Goal: Information Seeking & Learning: Compare options

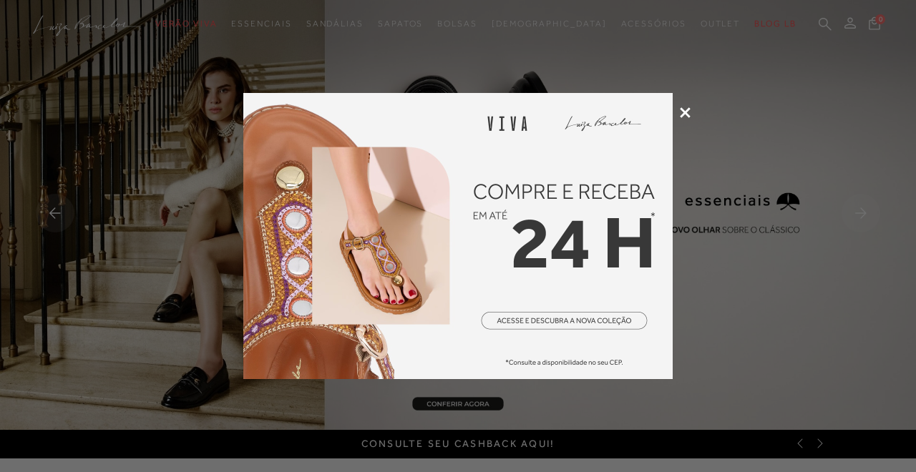
click at [688, 112] on icon at bounding box center [685, 112] width 11 height 11
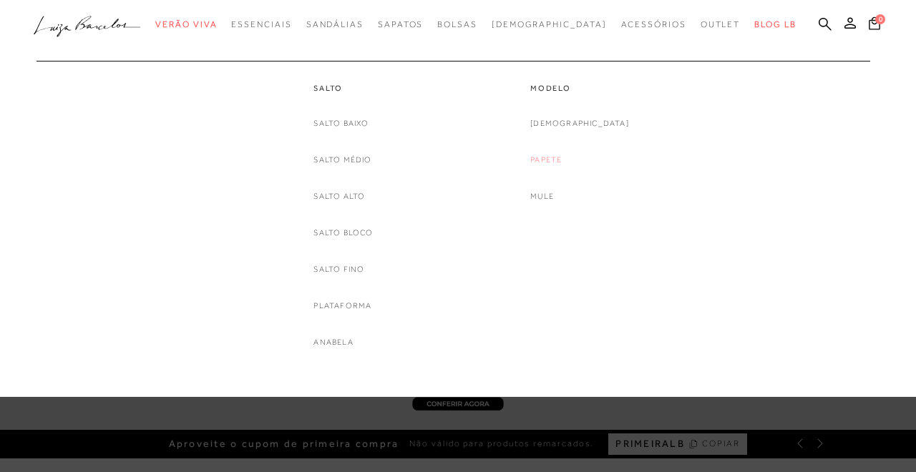
click at [562, 154] on link "Papete" at bounding box center [545, 159] width 31 height 15
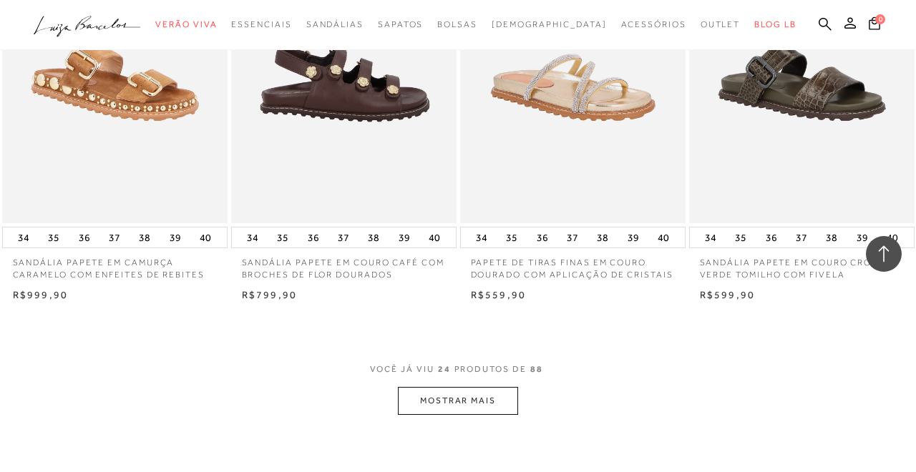
scroll to position [2451, 0]
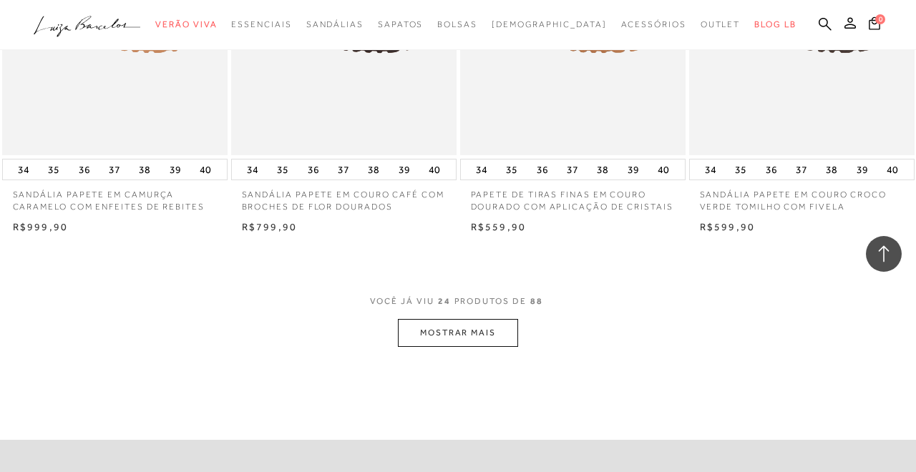
click at [418, 320] on button "MOSTRAR MAIS" at bounding box center [458, 333] width 120 height 28
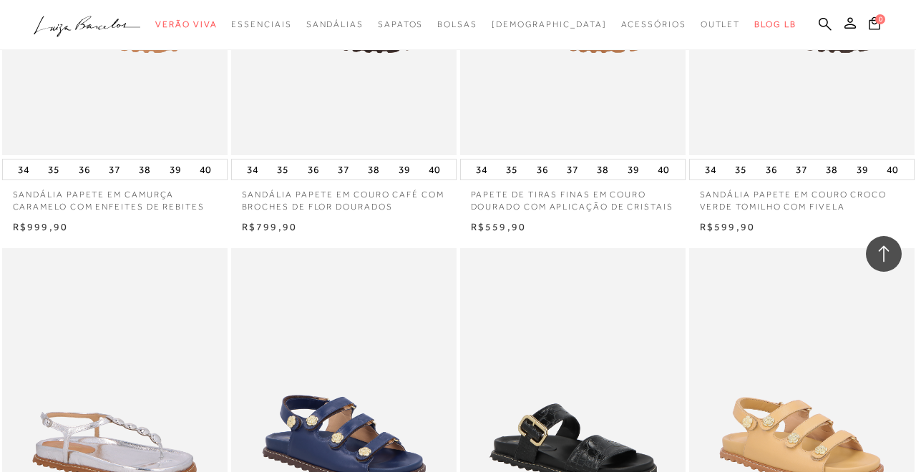
click at [132, 4] on div at bounding box center [458, 25] width 916 height 50
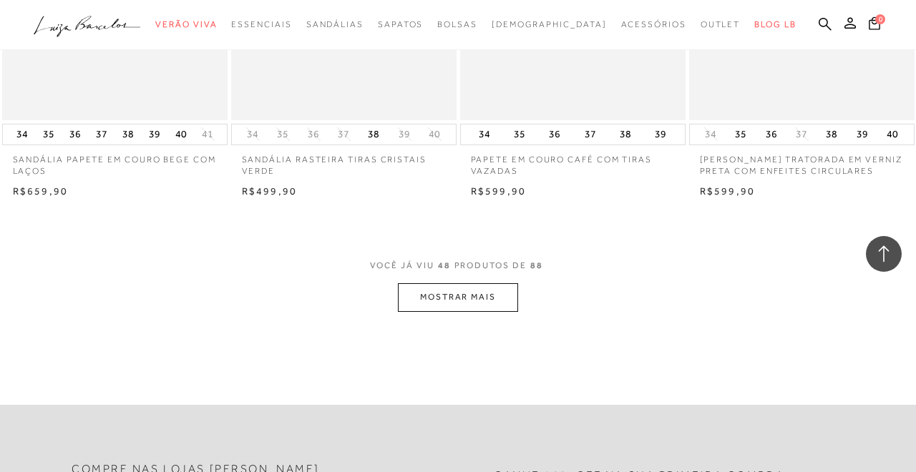
scroll to position [5138, 0]
click at [490, 283] on button "MOSTRAR MAIS" at bounding box center [458, 297] width 120 height 28
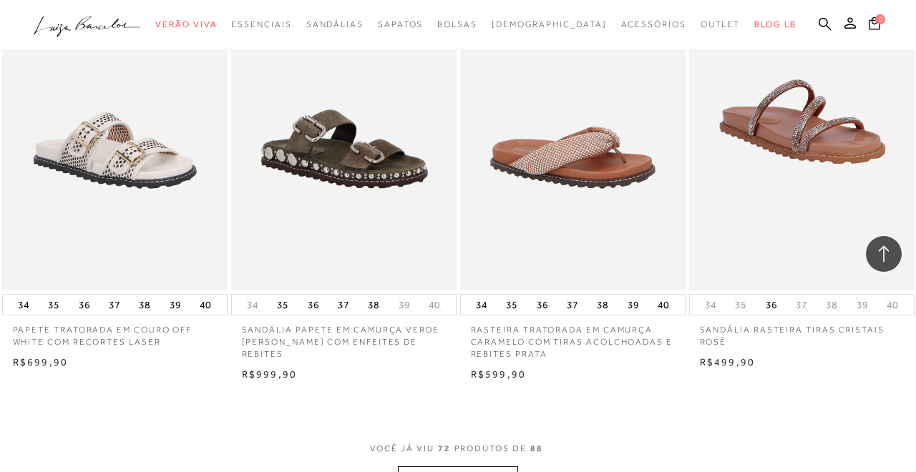
scroll to position [7564, 0]
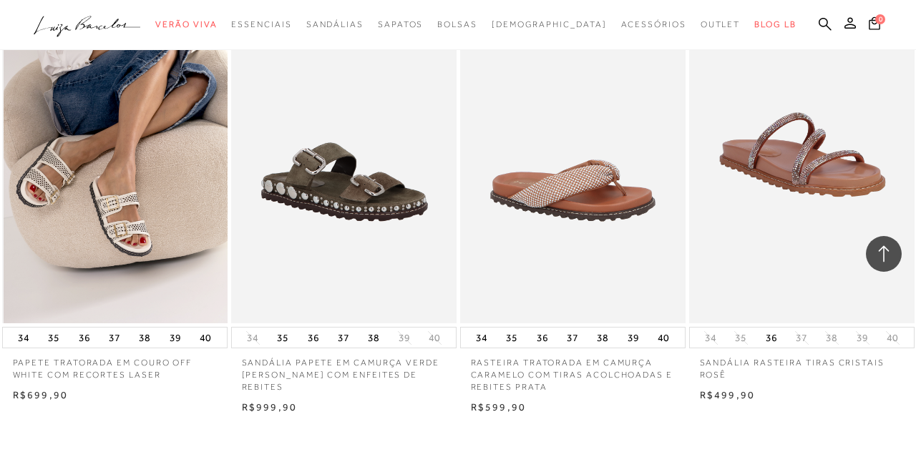
click at [130, 226] on img at bounding box center [116, 155] width 224 height 339
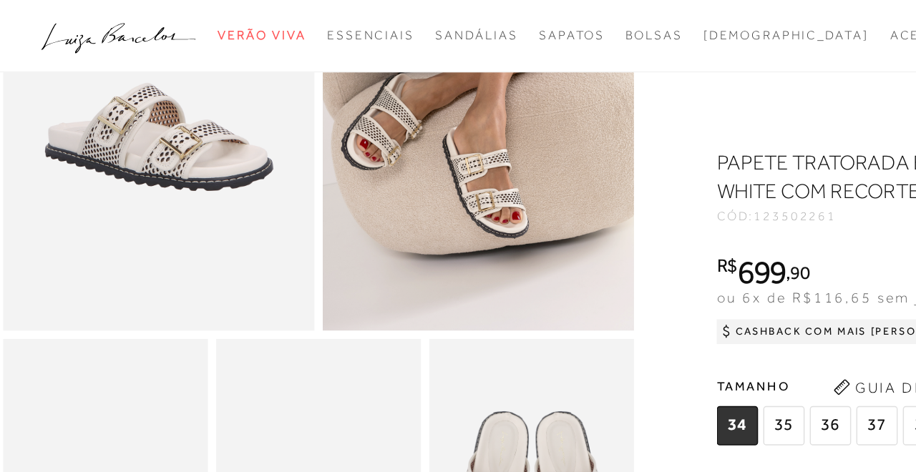
scroll to position [146, 0]
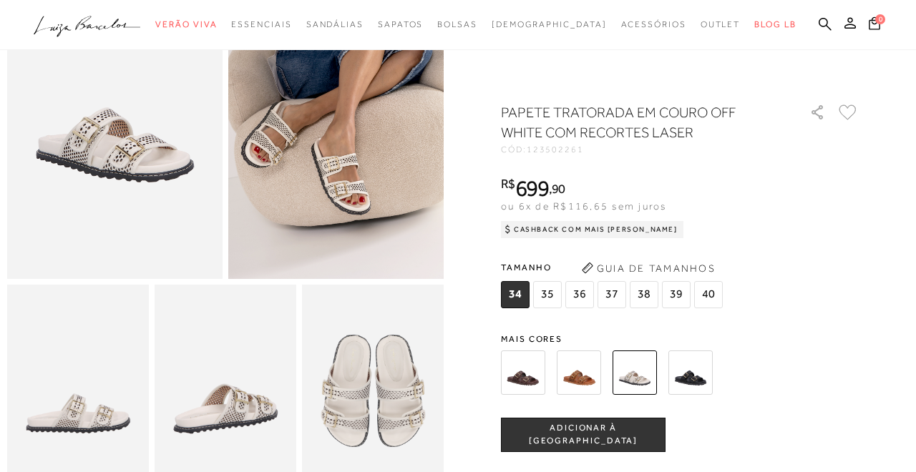
click at [362, 128] on img at bounding box center [335, 117] width 215 height 323
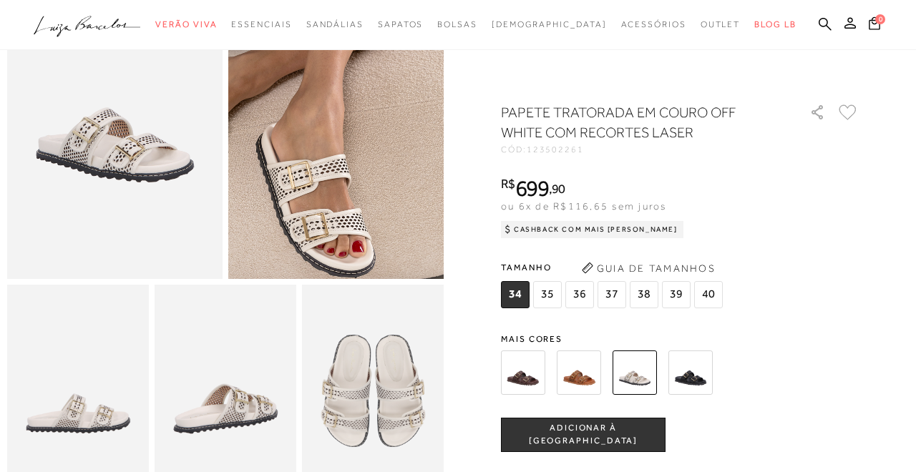
scroll to position [74, 0]
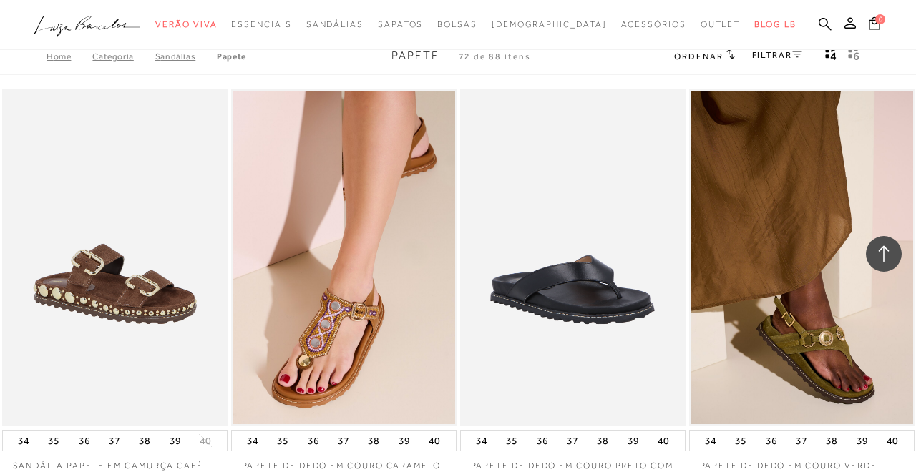
scroll to position [7614, 0]
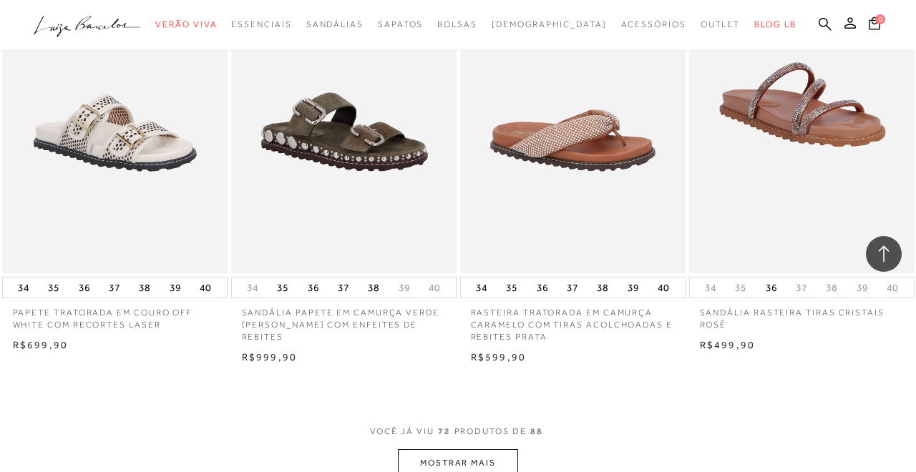
click at [485, 449] on button "MOSTRAR MAIS" at bounding box center [458, 463] width 120 height 28
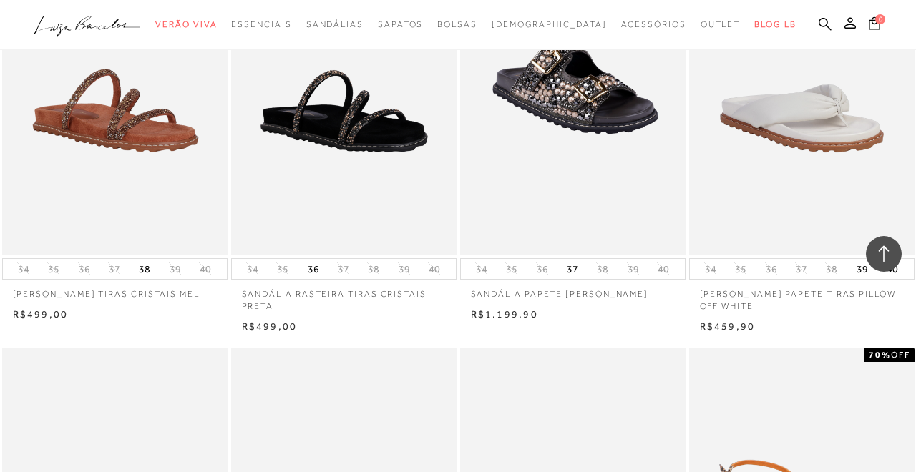
scroll to position [8003, 0]
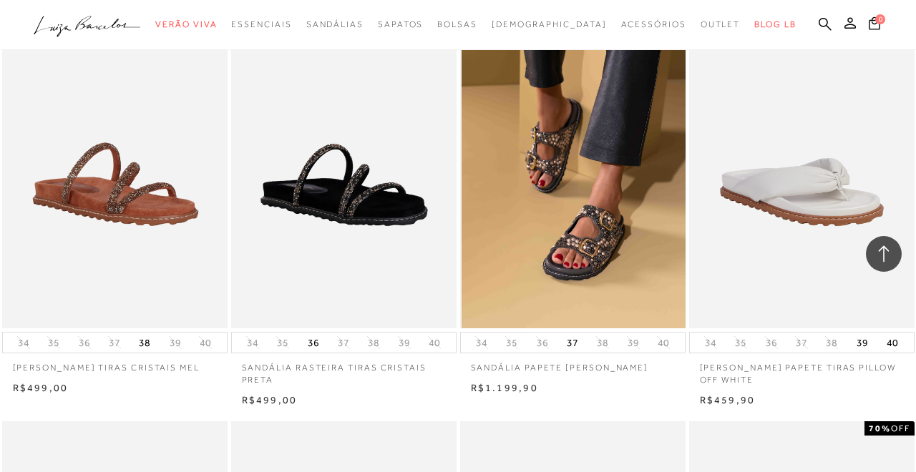
click at [565, 198] on img at bounding box center [574, 159] width 224 height 339
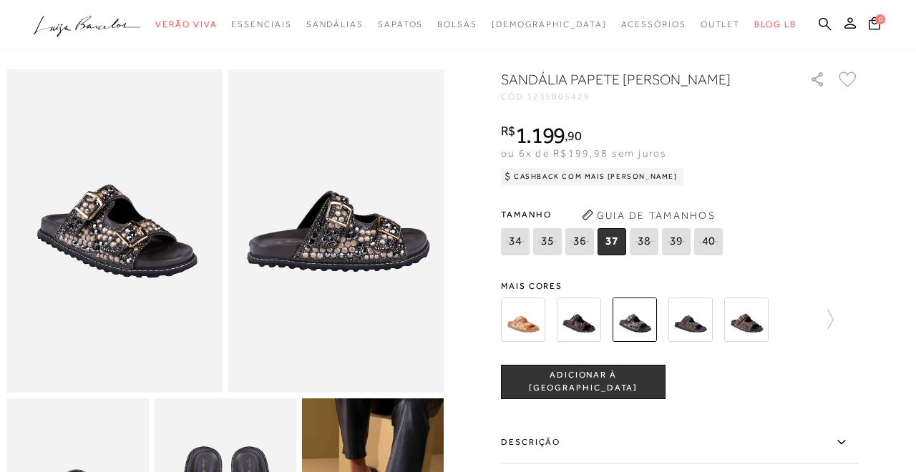
scroll to position [34, 0]
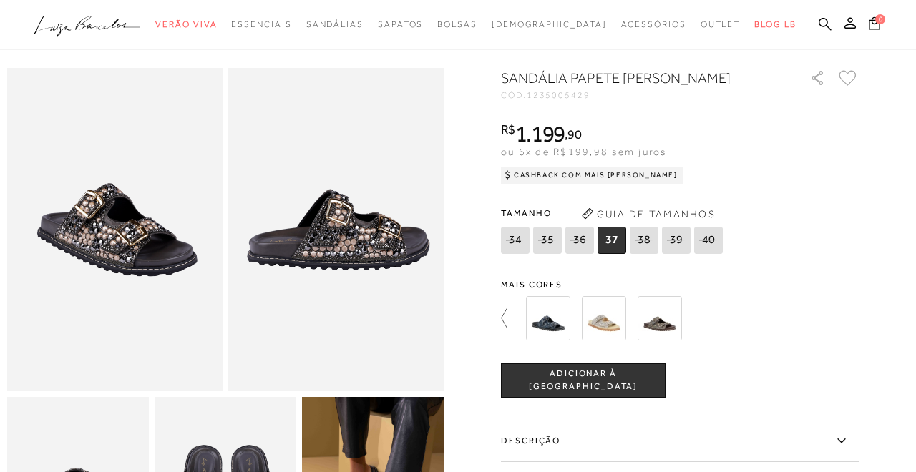
click at [509, 328] on icon at bounding box center [511, 318] width 20 height 20
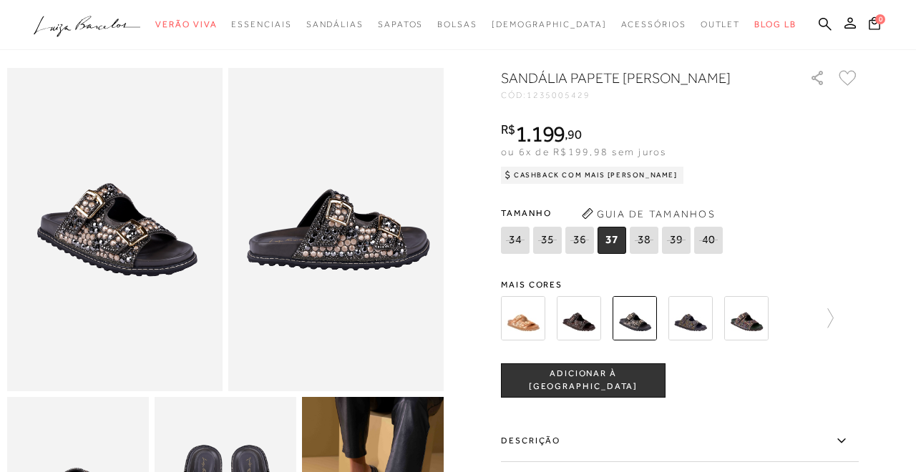
click at [509, 341] on img at bounding box center [523, 318] width 44 height 44
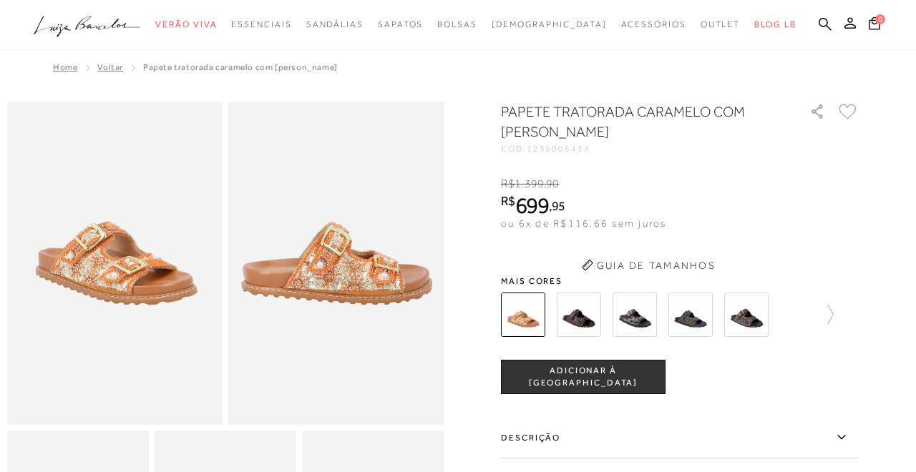
click at [577, 341] on div "Mais cores" at bounding box center [680, 309] width 358 height 64
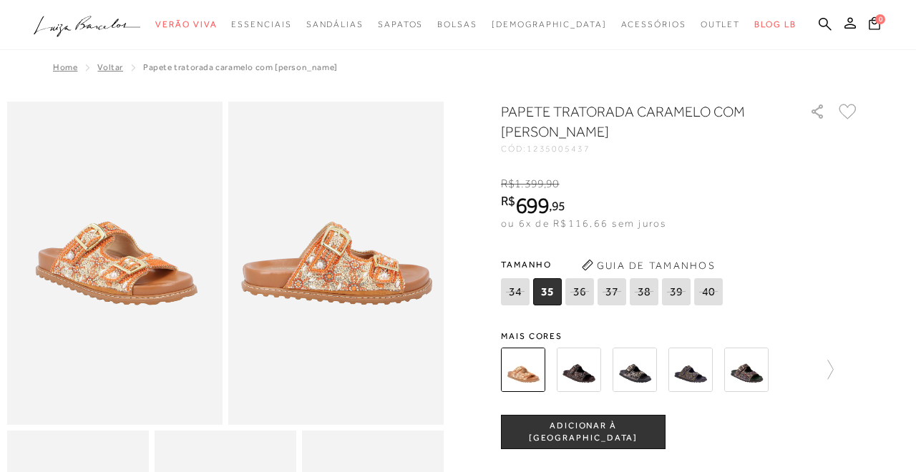
click at [563, 369] on img at bounding box center [579, 370] width 44 height 44
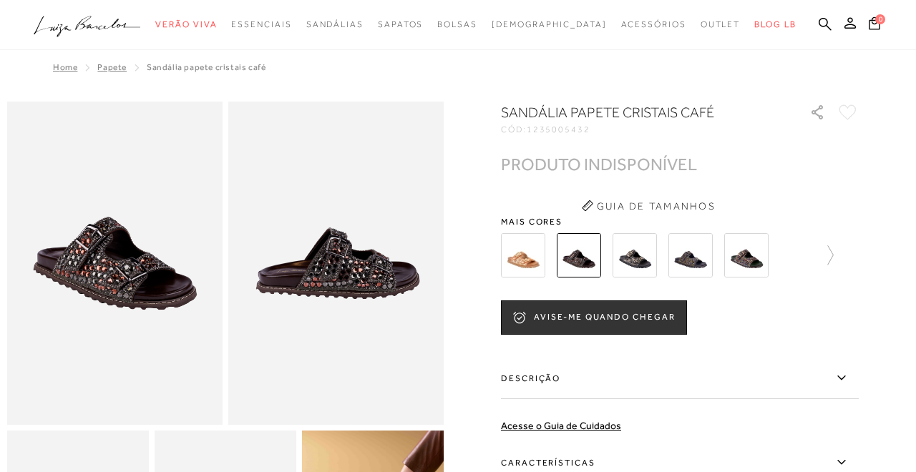
click at [641, 243] on img at bounding box center [635, 255] width 44 height 44
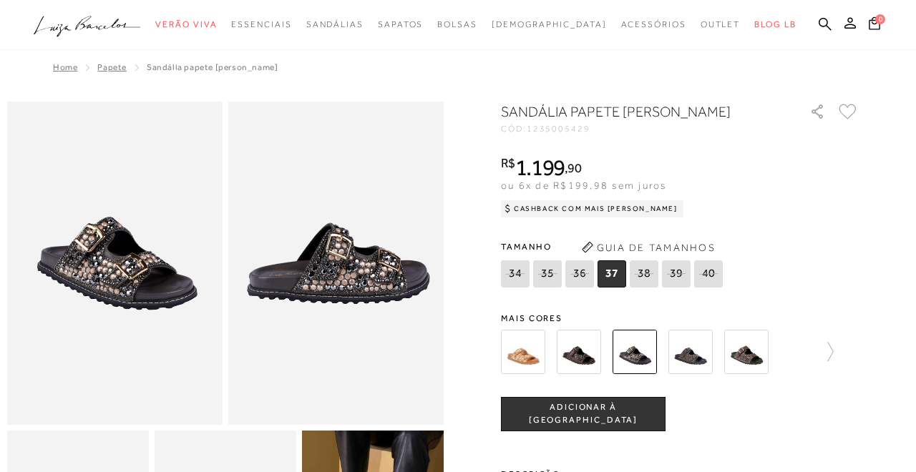
click at [688, 374] on img at bounding box center [690, 352] width 44 height 44
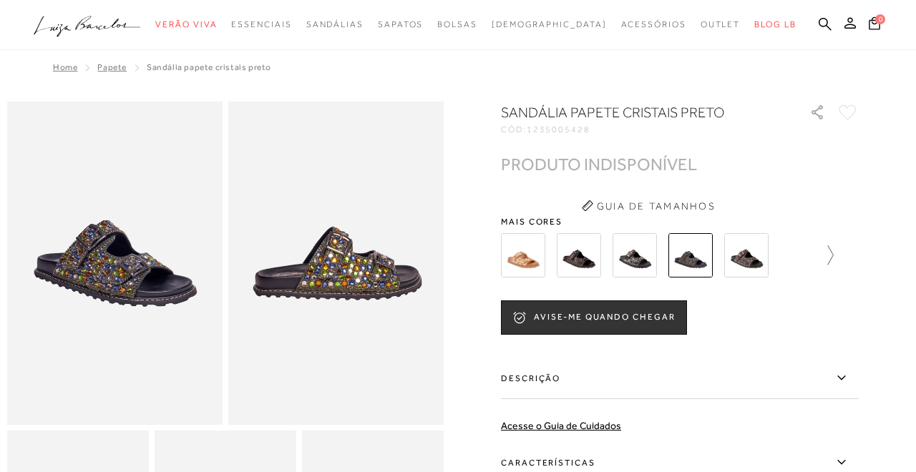
click at [832, 256] on icon at bounding box center [824, 255] width 20 height 20
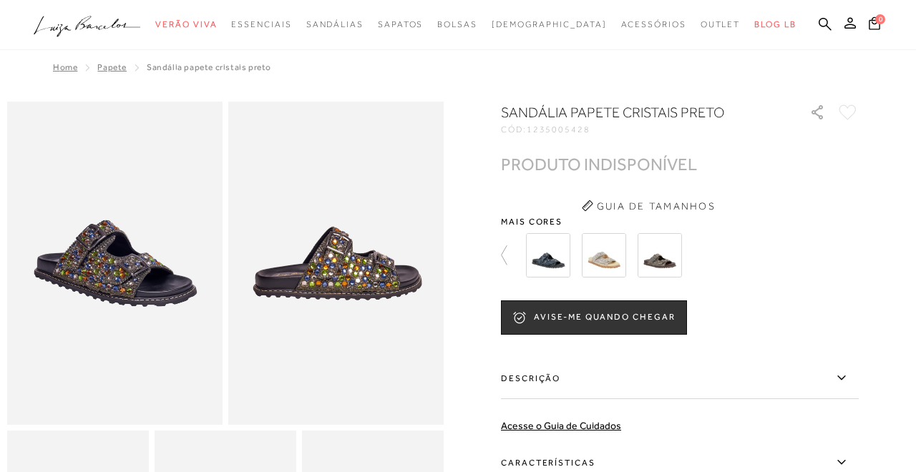
click at [605, 269] on img at bounding box center [604, 255] width 44 height 44
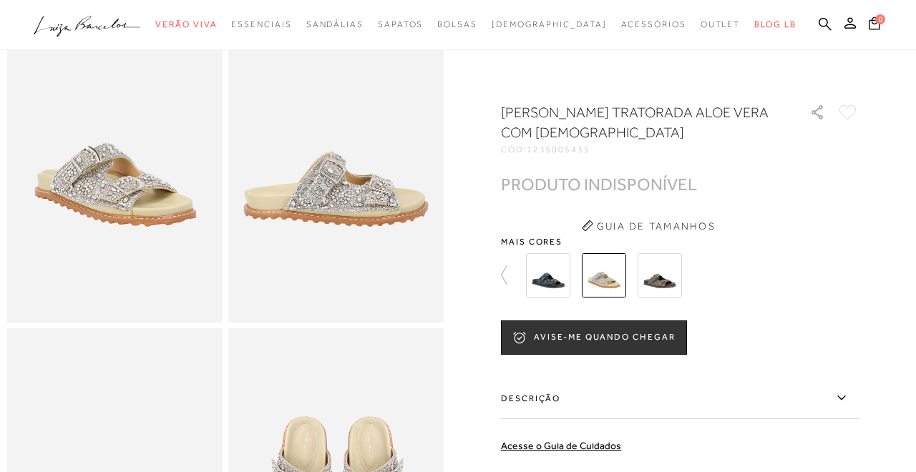
scroll to position [105, 0]
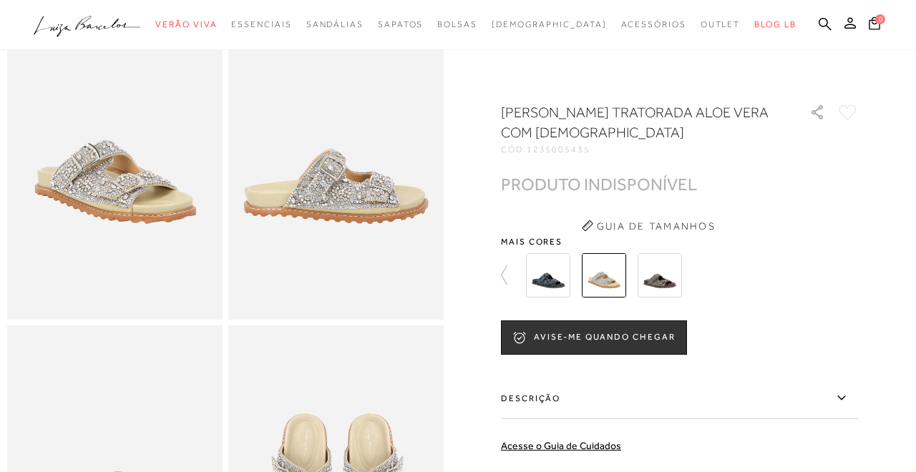
click at [668, 263] on img at bounding box center [660, 275] width 44 height 44
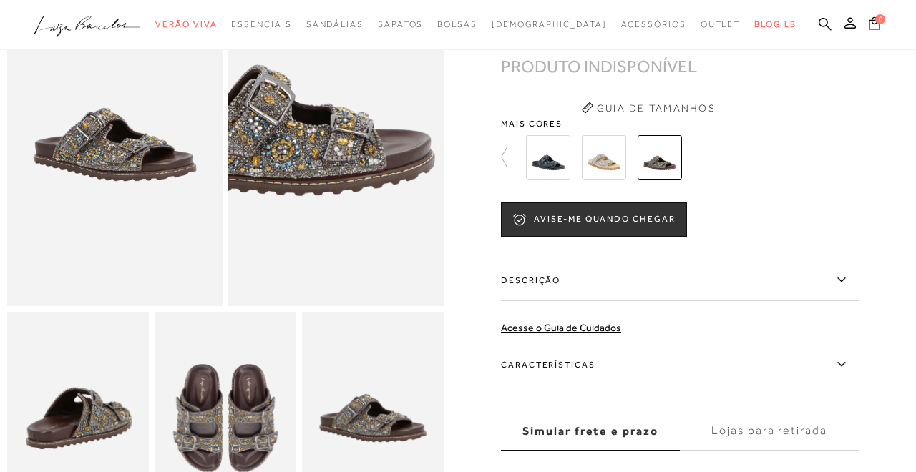
scroll to position [283, 0]
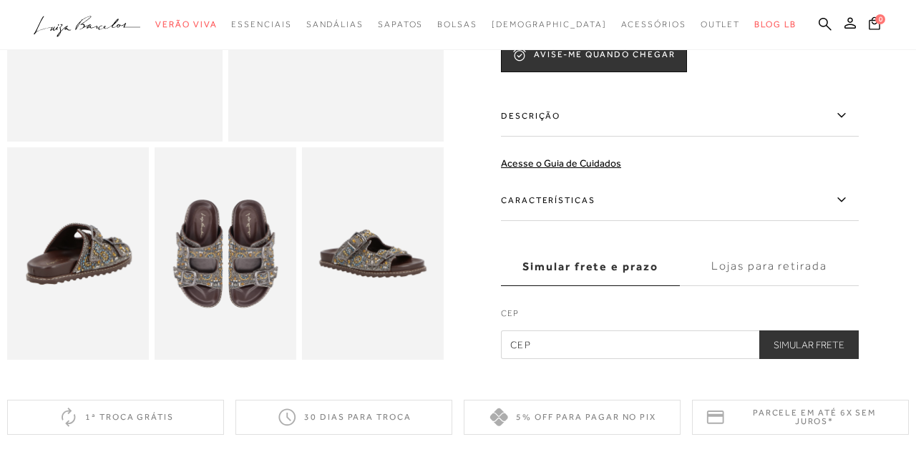
click at [215, 301] on img at bounding box center [226, 253] width 142 height 213
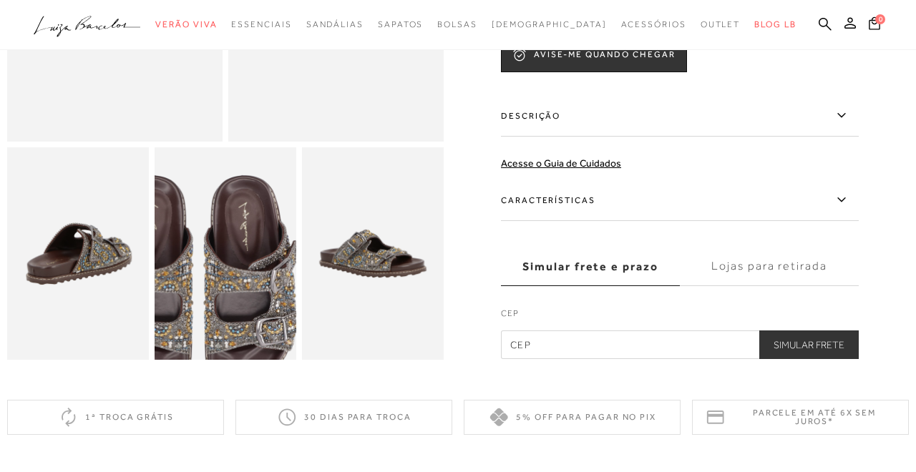
click at [253, 224] on img at bounding box center [198, 282] width 283 height 425
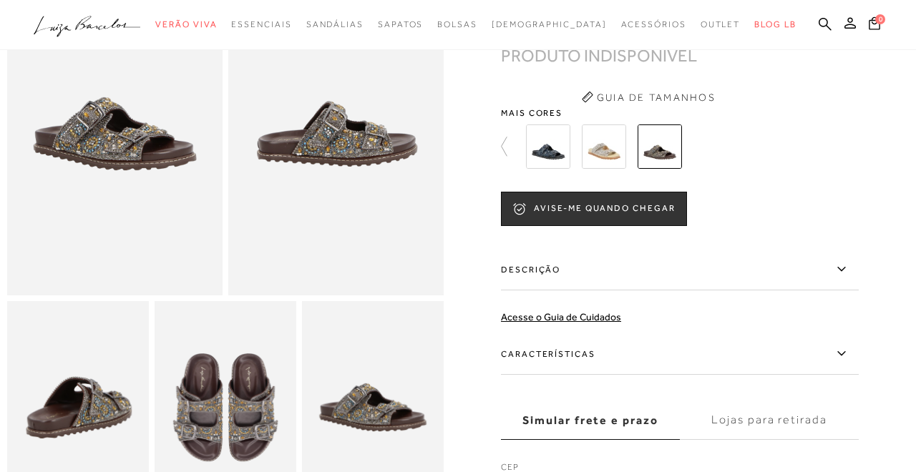
scroll to position [0, 0]
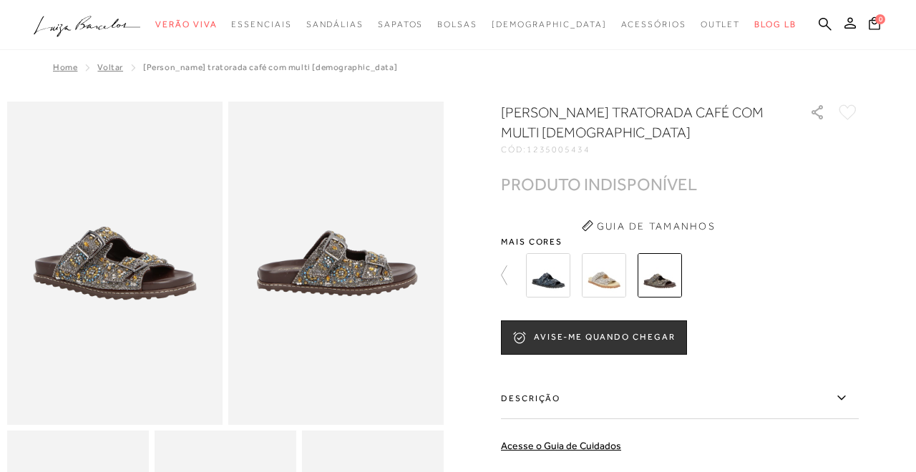
click at [622, 271] on img at bounding box center [604, 275] width 44 height 44
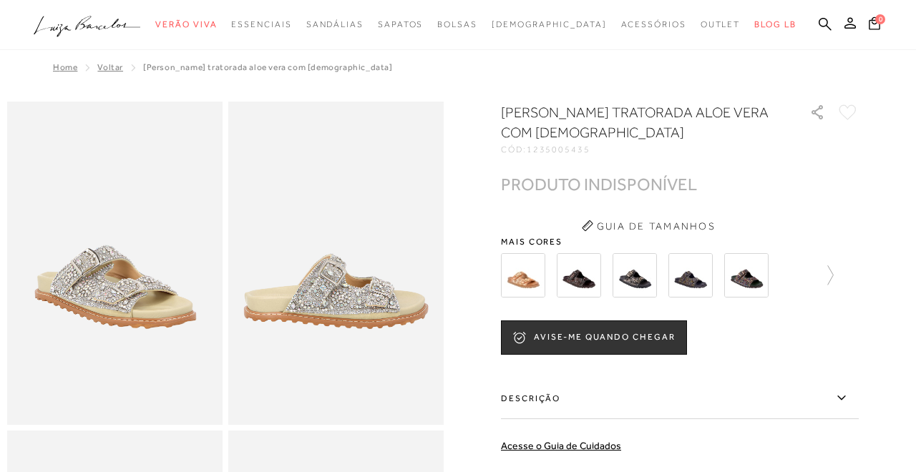
click at [608, 278] on div at bounding box center [651, 275] width 308 height 53
click at [574, 278] on div at bounding box center [688, 275] width 333 height 53
click at [550, 278] on img at bounding box center [548, 275] width 44 height 44
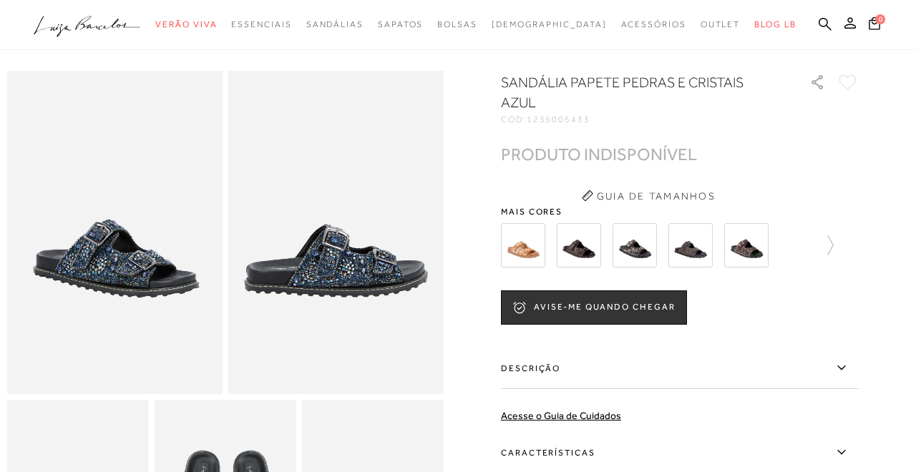
scroll to position [33, 0]
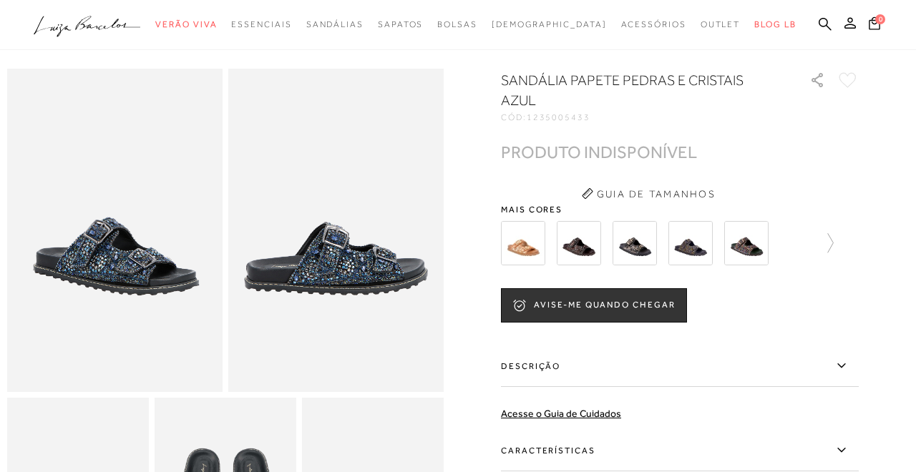
click at [753, 249] on img at bounding box center [746, 243] width 44 height 44
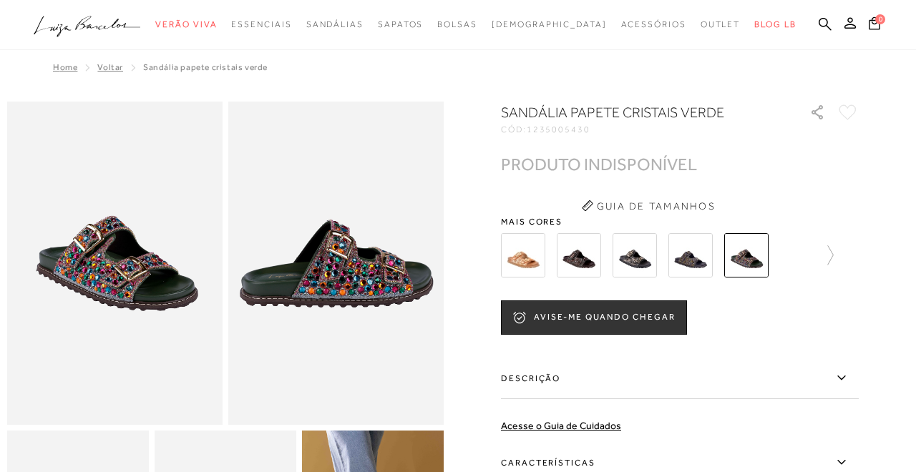
click at [693, 263] on img at bounding box center [690, 255] width 44 height 44
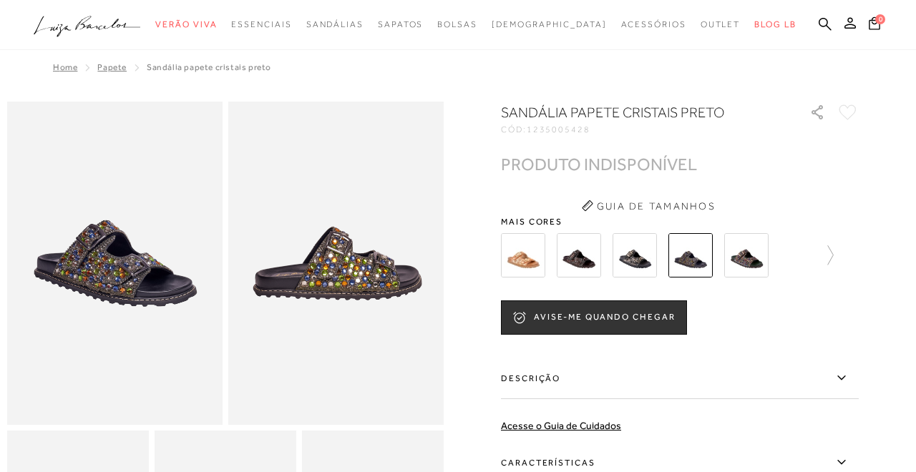
click at [651, 268] on img at bounding box center [635, 255] width 44 height 44
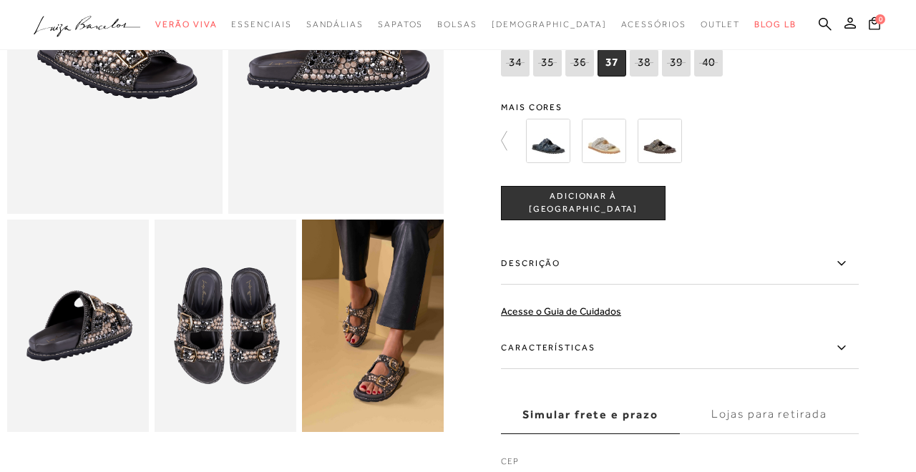
scroll to position [215, 0]
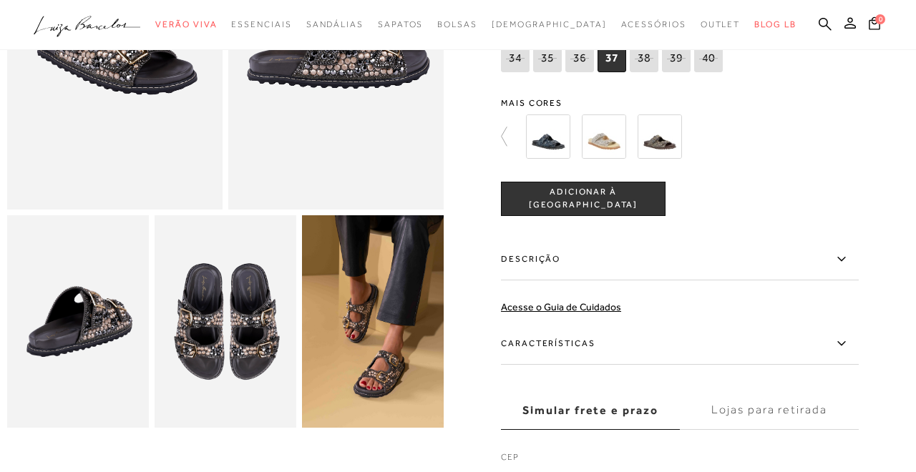
click at [406, 356] on img at bounding box center [373, 321] width 142 height 213
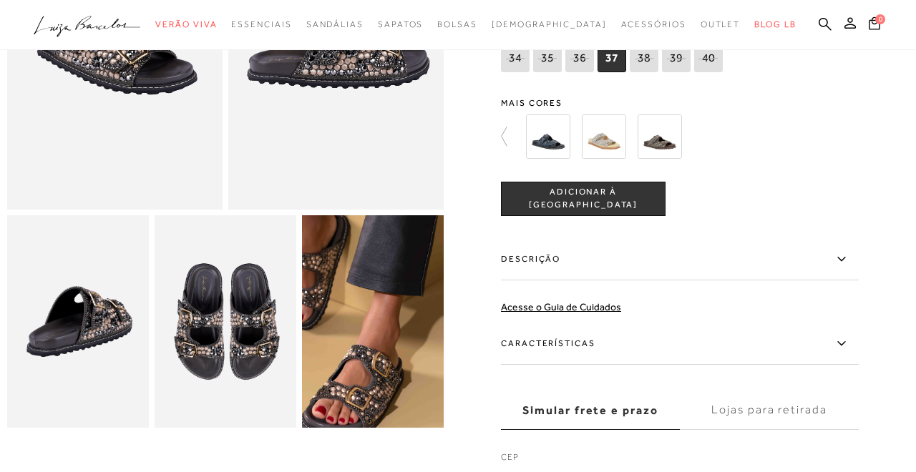
click at [371, 326] on img at bounding box center [339, 286] width 283 height 425
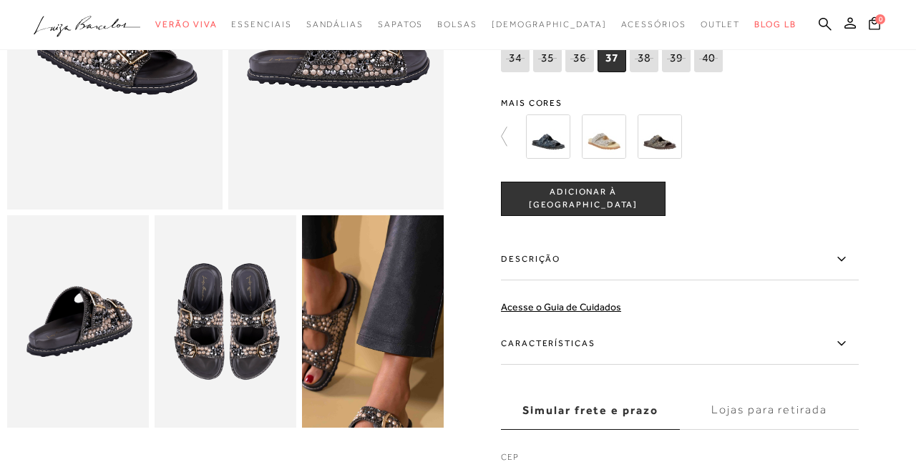
click at [396, 294] on img at bounding box center [349, 348] width 283 height 425
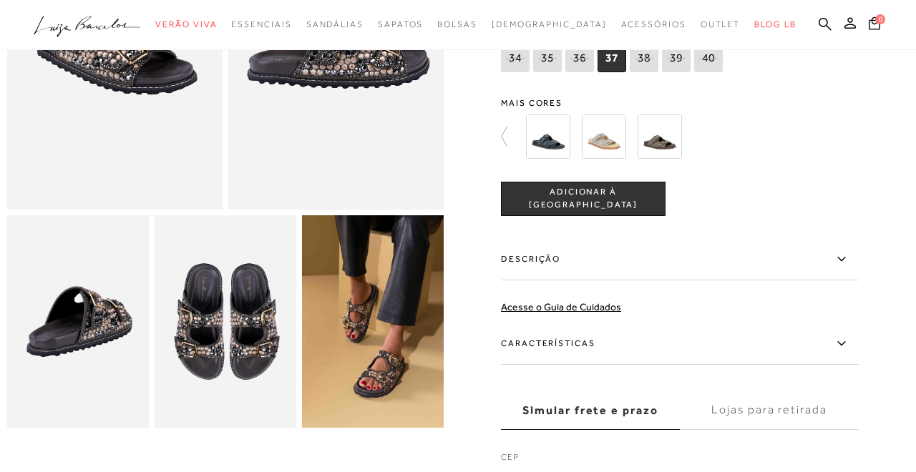
scroll to position [288, 0]
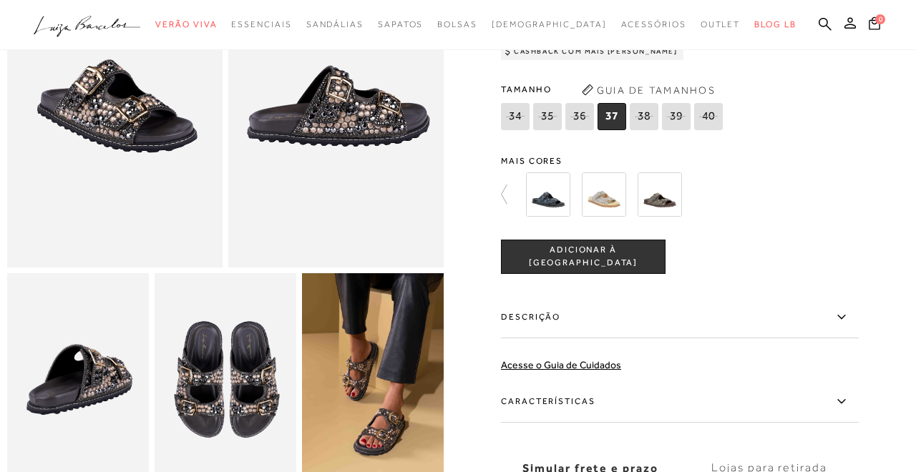
click at [179, 187] on img at bounding box center [114, 105] width 215 height 323
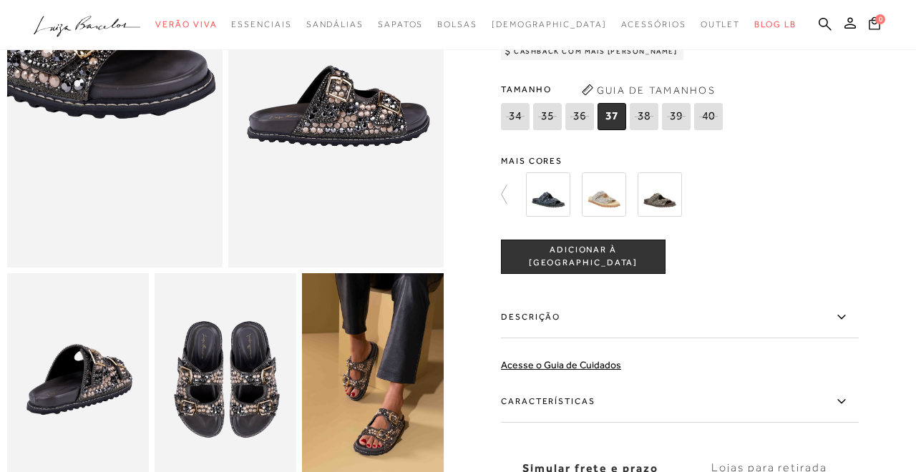
click at [179, 187] on img at bounding box center [50, 25] width 431 height 646
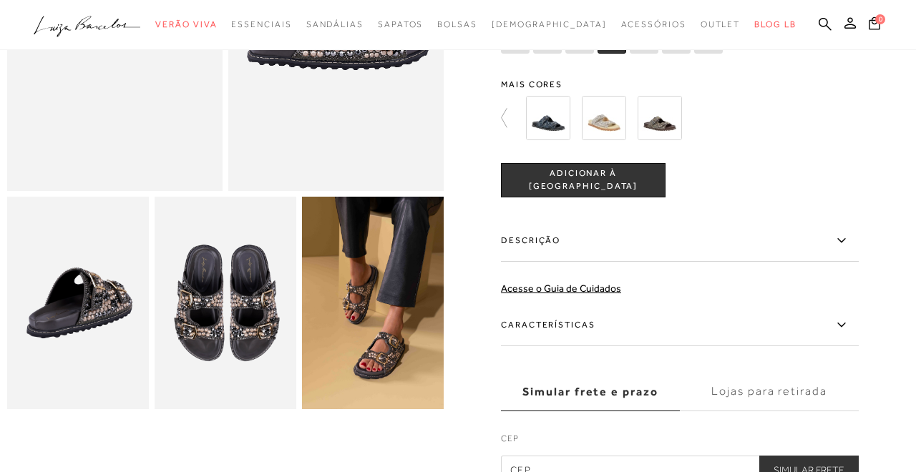
scroll to position [234, 2]
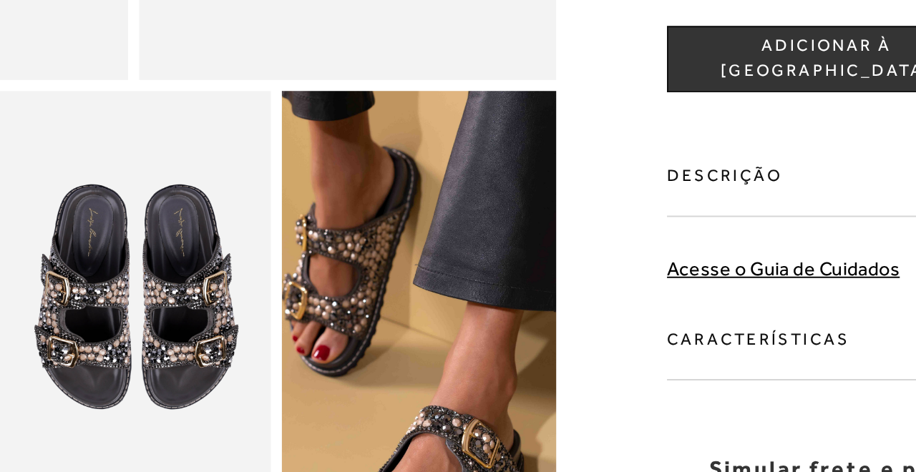
click at [227, 167] on img at bounding box center [361, 379] width 283 height 425
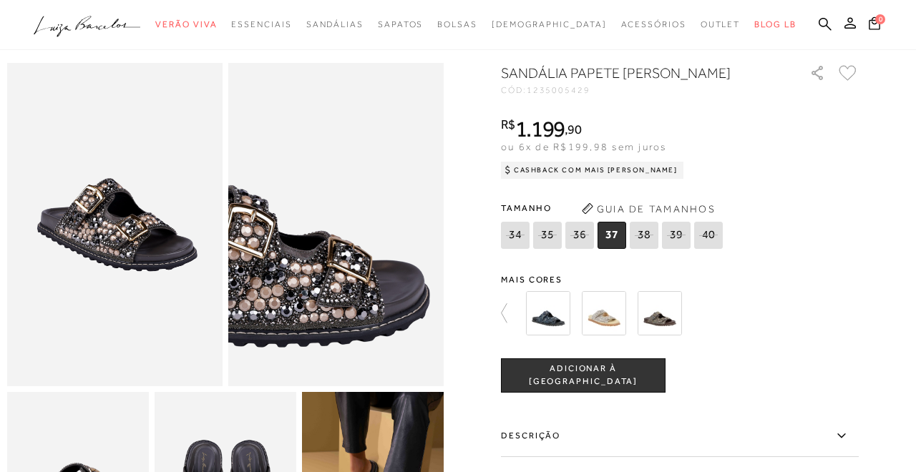
scroll to position [26, 0]
